Goal: Transaction & Acquisition: Book appointment/travel/reservation

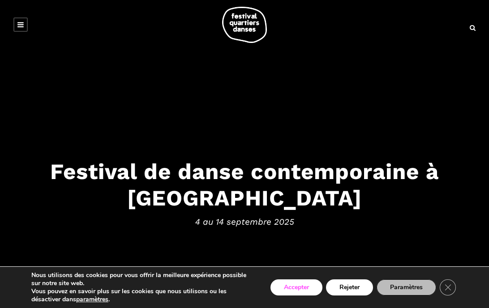
click at [278, 284] on button "Accepter" at bounding box center [297, 288] width 52 height 16
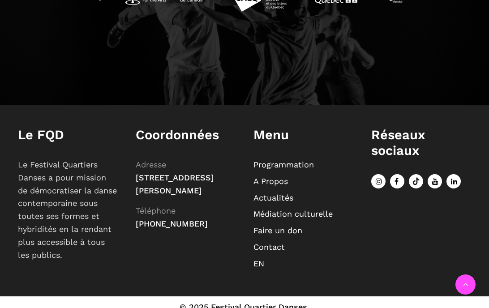
scroll to position [1015, 0]
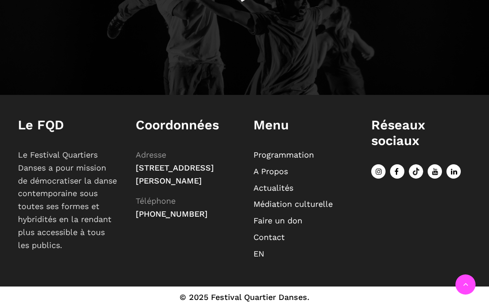
click at [289, 151] on link "Programmation" at bounding box center [284, 154] width 61 height 9
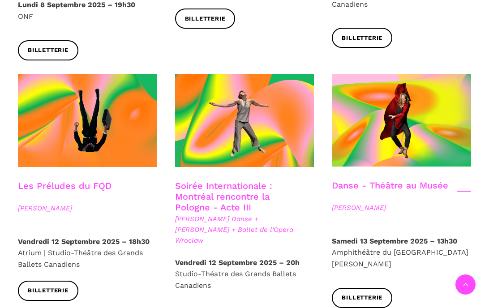
scroll to position [986, 0]
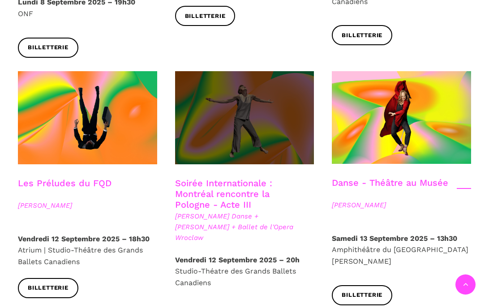
click at [246, 109] on span at bounding box center [244, 117] width 139 height 93
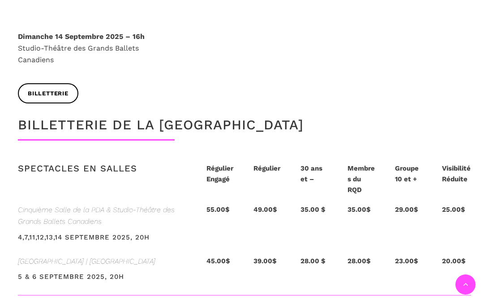
scroll to position [1782, 0]
click at [407, 163] on p "Groupe 10 et +" at bounding box center [409, 174] width 29 height 22
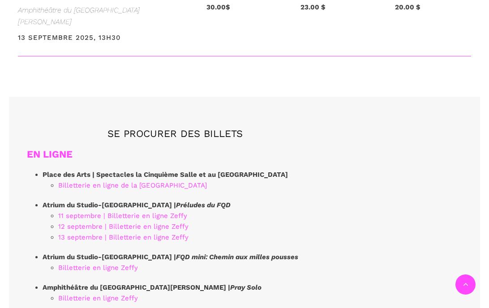
scroll to position [2389, 0]
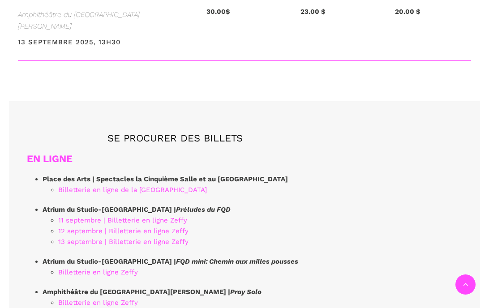
click at [186, 227] on link "12 septembre | Billetterie en ligne Zeffy" at bounding box center [123, 231] width 130 height 8
click at [97, 186] on link "Billetterie en ligne de la [GEOGRAPHIC_DATA]" at bounding box center [132, 190] width 149 height 8
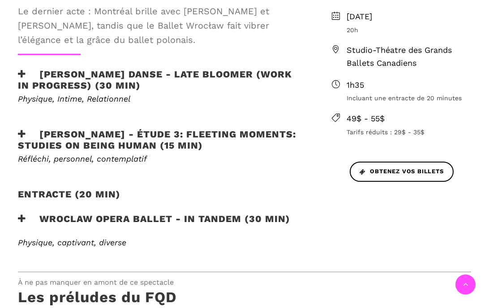
scroll to position [380, 0]
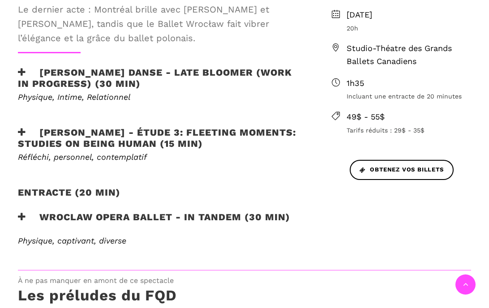
click at [200, 130] on h3 "[PERSON_NAME] - Étude 3: Fleeting moments: studies on being human (15 min)" at bounding box center [160, 138] width 285 height 22
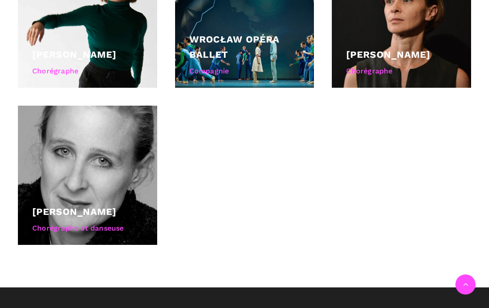
scroll to position [930, 0]
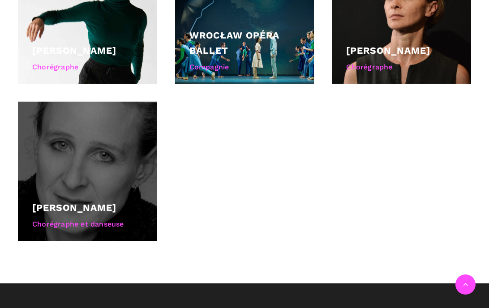
click at [104, 224] on div "Chorégraphe et danseuse" at bounding box center [87, 225] width 111 height 12
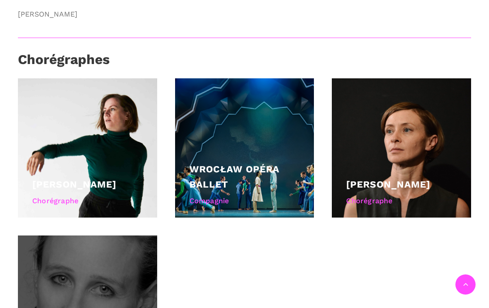
scroll to position [785, 0]
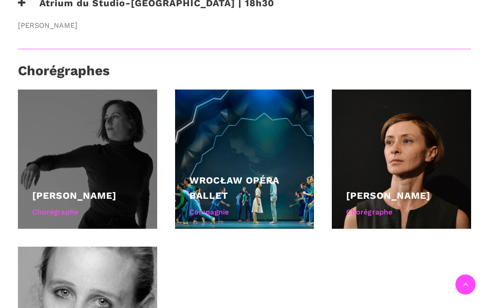
click at [94, 191] on link "[PERSON_NAME]" at bounding box center [74, 195] width 84 height 11
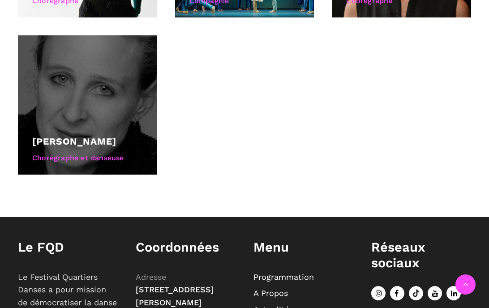
scroll to position [998, 0]
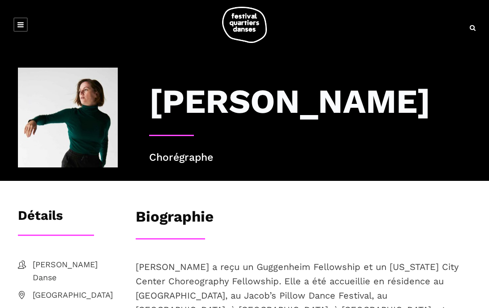
click at [21, 21] on icon at bounding box center [20, 24] width 6 height 7
